Goal: Information Seeking & Learning: Learn about a topic

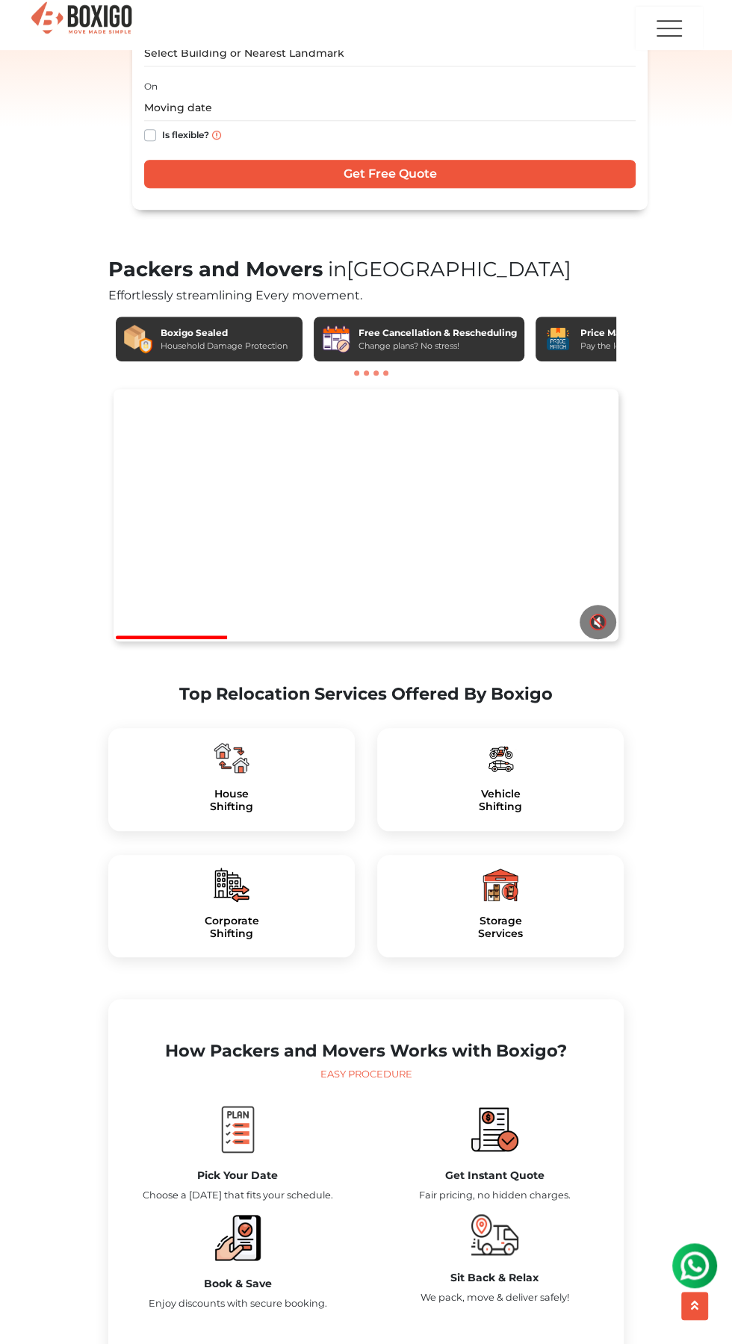
scroll to position [440, 0]
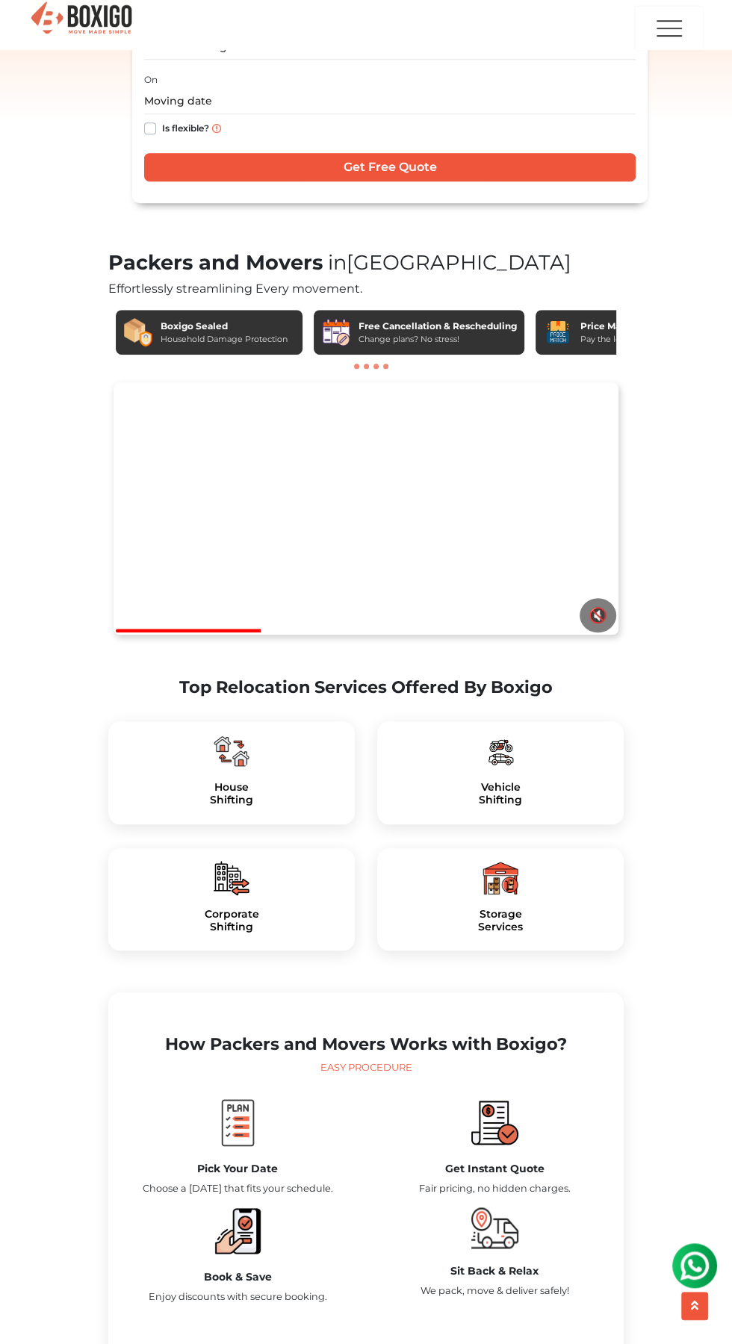
click at [533, 933] on h5 "Storage Services" at bounding box center [500, 920] width 222 height 25
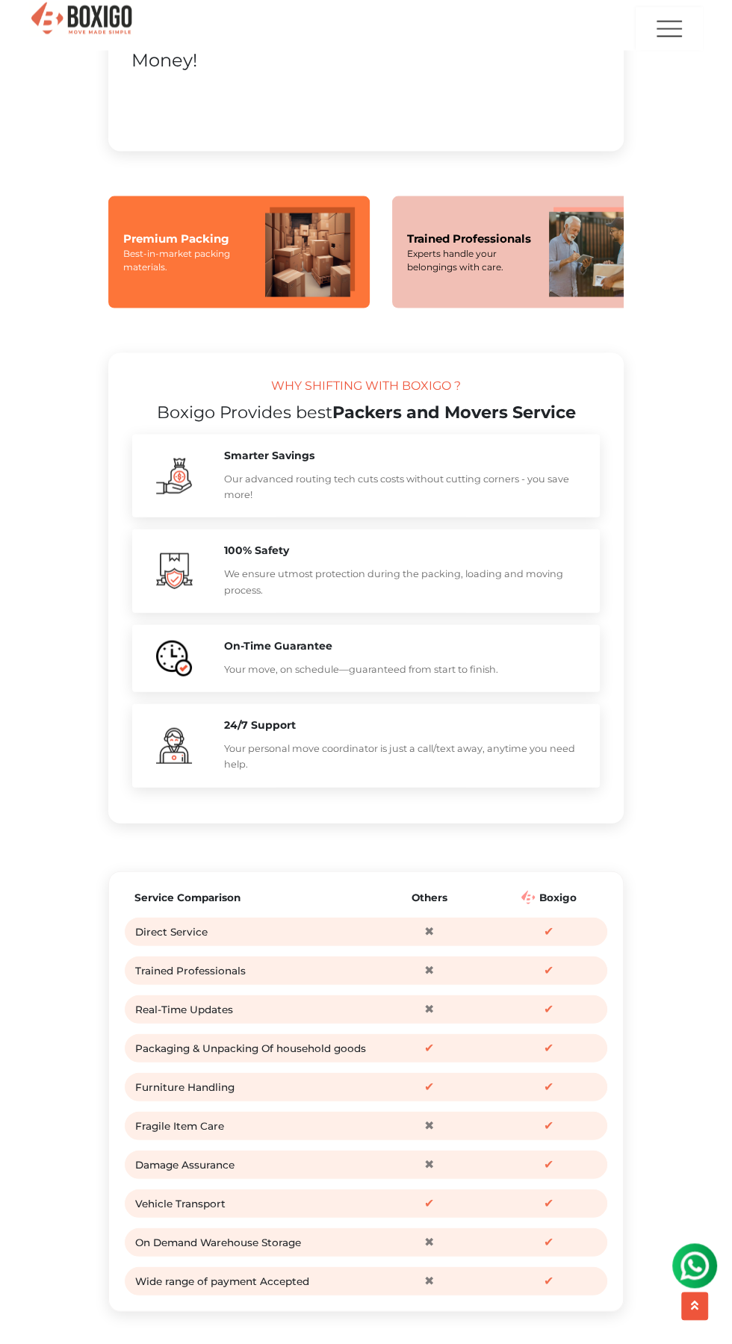
scroll to position [1900, 0]
